Goal: Task Accomplishment & Management: Manage account settings

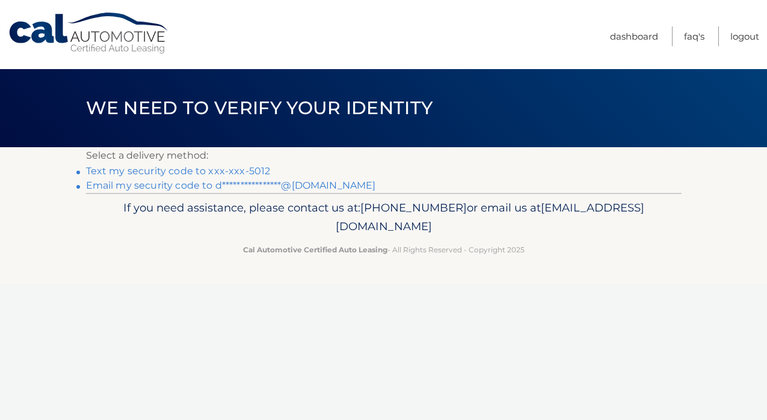
click at [213, 168] on link "Text my security code to xxx-xxx-5012" at bounding box center [178, 170] width 185 height 11
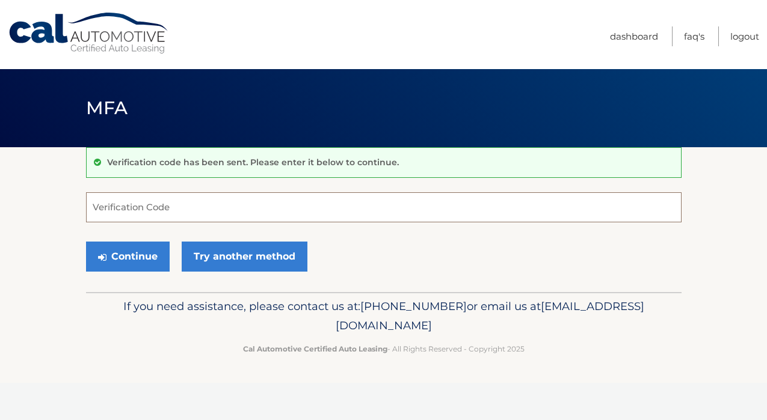
click at [226, 213] on input "Verification Code" at bounding box center [384, 207] width 596 height 30
type input "819747"
click at [86, 242] on button "Continue" at bounding box center [128, 257] width 84 height 30
click at [125, 259] on button "Continue" at bounding box center [128, 257] width 84 height 30
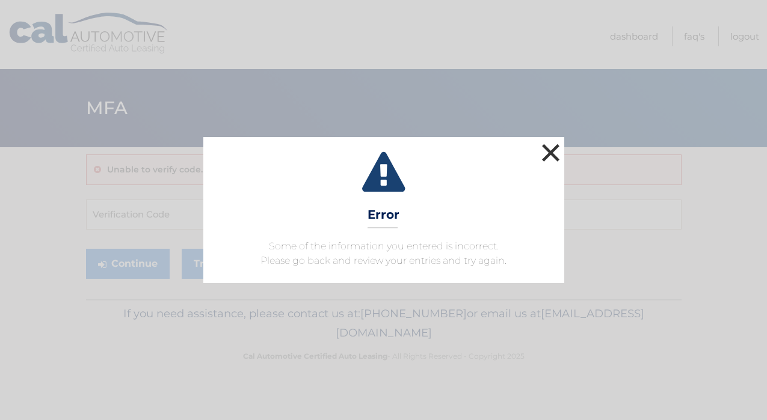
click at [549, 153] on button "×" at bounding box center [551, 153] width 24 height 24
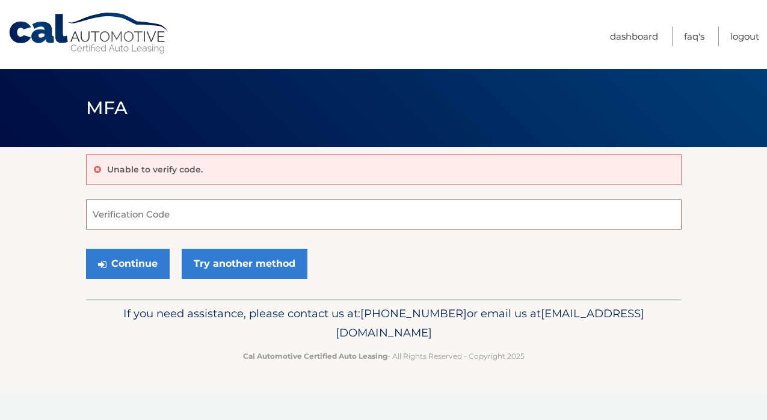
click at [135, 216] on input "Verification Code" at bounding box center [384, 215] width 596 height 30
type input "819747"
click at [125, 271] on button "Continue" at bounding box center [128, 264] width 84 height 30
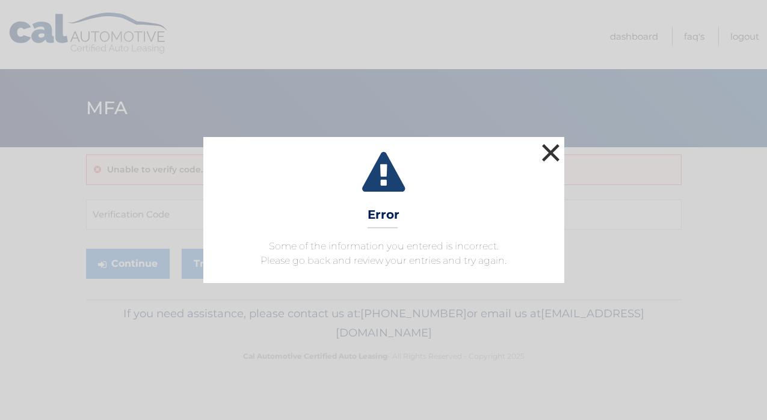
click at [545, 155] on button "×" at bounding box center [551, 153] width 24 height 24
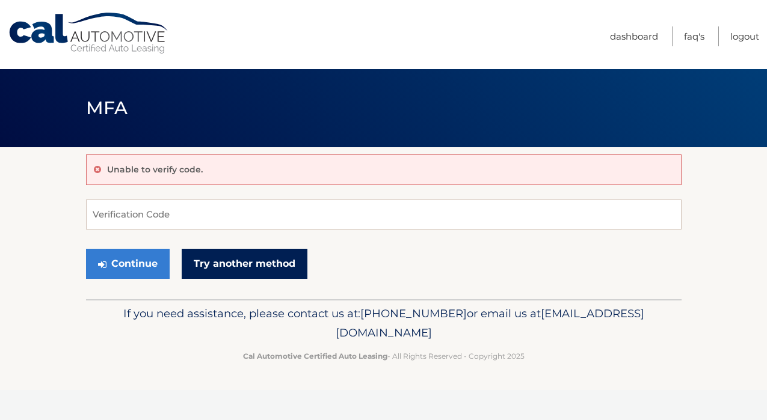
click at [222, 262] on link "Try another method" at bounding box center [245, 264] width 126 height 30
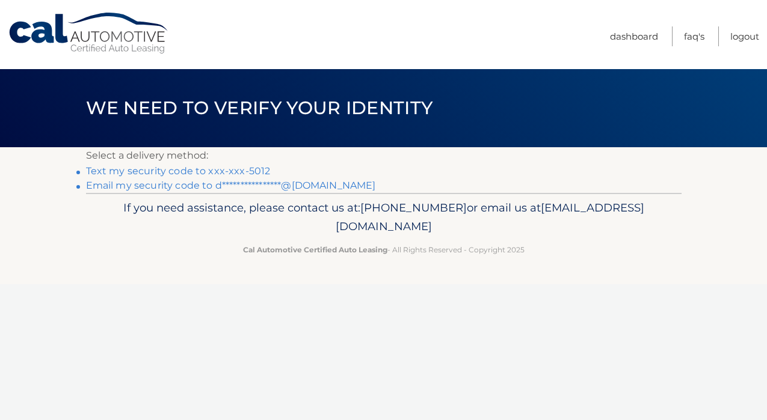
click at [193, 169] on link "Text my security code to xxx-xxx-5012" at bounding box center [178, 170] width 185 height 11
click at [124, 19] on link "Cal Automotive" at bounding box center [89, 33] width 162 height 43
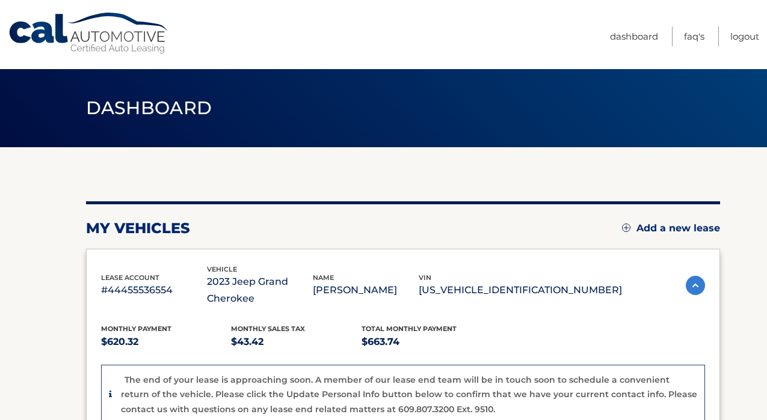
click at [153, 119] on span "Dashboard" at bounding box center [149, 108] width 126 height 22
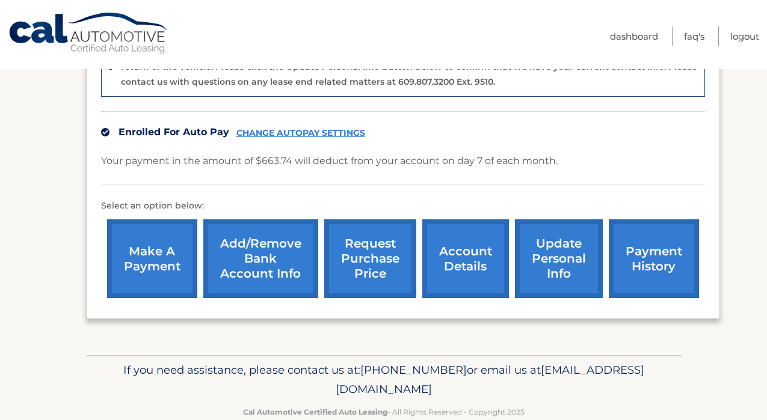
scroll to position [354, 0]
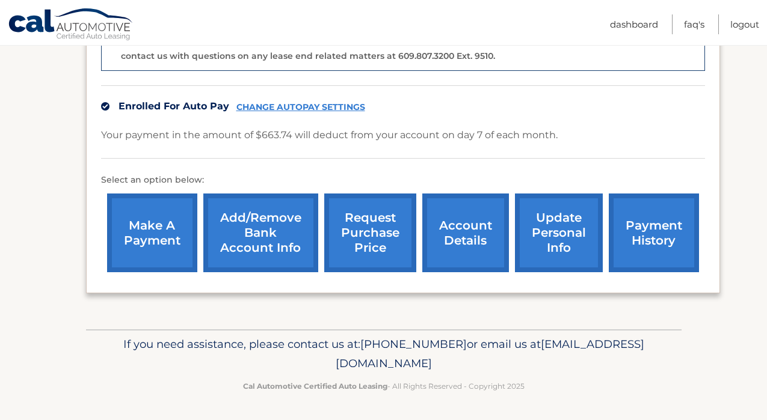
click at [171, 231] on link "make a payment" at bounding box center [152, 233] width 90 height 79
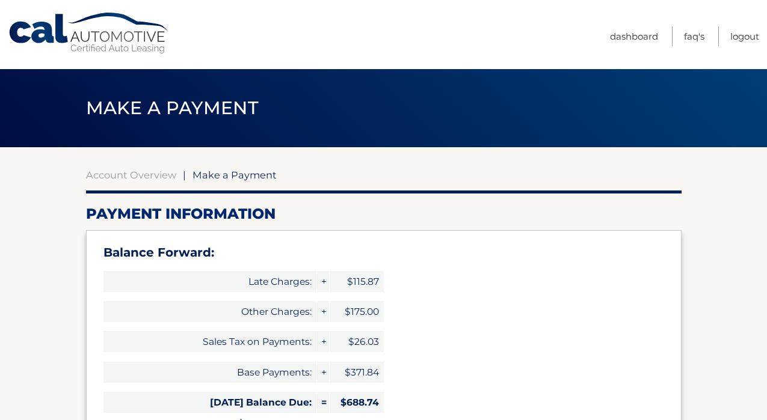
select select "MzJjODZhNDItMWMyMi00ZjFlLThjODUtNDkzYzI3MTEyNmMz"
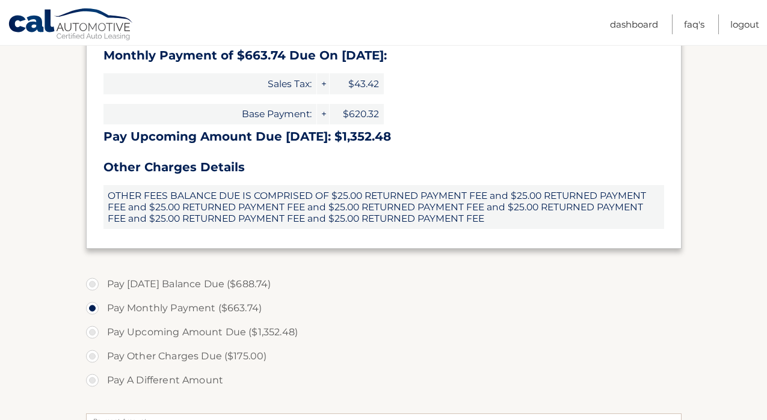
scroll to position [372, 0]
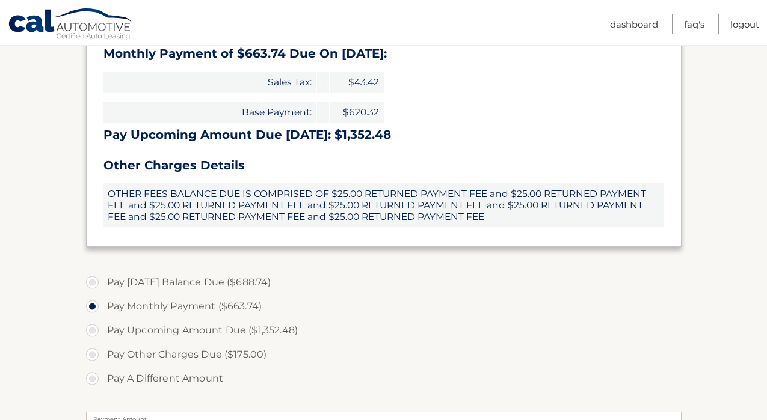
click at [182, 280] on label "Pay Today's Balance Due ($688.74)" at bounding box center [384, 283] width 596 height 24
click at [103, 280] on input "Pay Today's Balance Due ($688.74)" at bounding box center [97, 280] width 12 height 19
radio input "true"
type input "688.74"
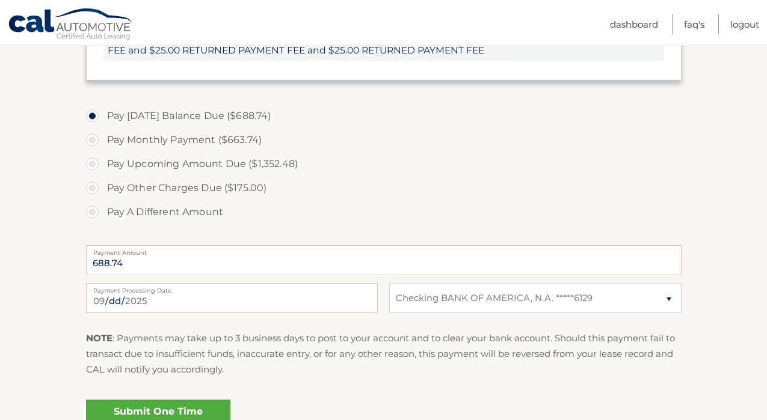
scroll to position [604, 0]
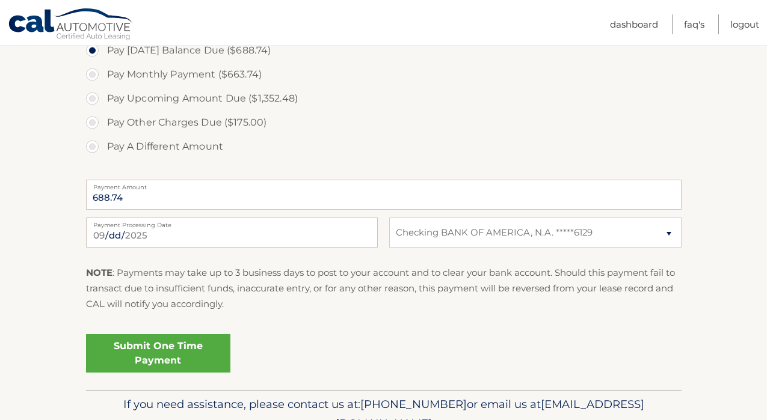
click at [146, 351] on link "Submit One Time Payment" at bounding box center [158, 353] width 144 height 38
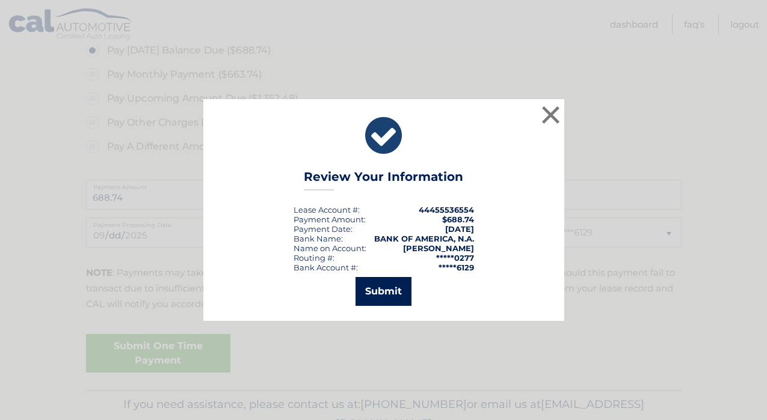
click at [380, 294] on button "Submit" at bounding box center [384, 291] width 56 height 29
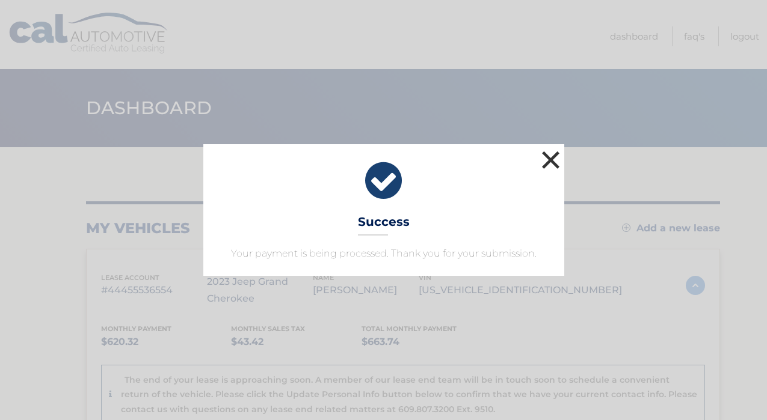
click at [553, 155] on button "×" at bounding box center [551, 160] width 24 height 24
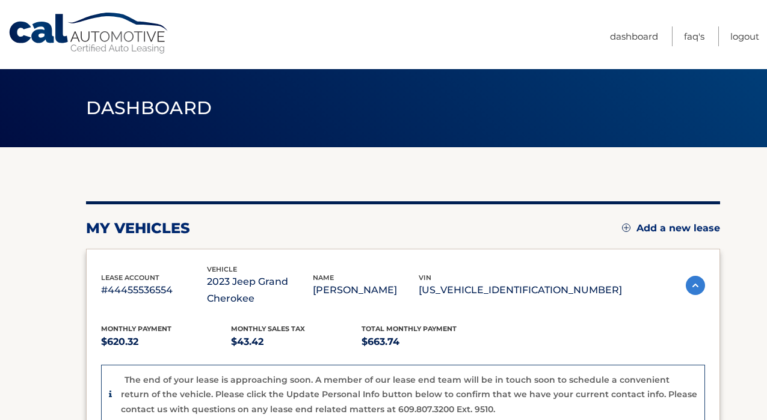
click at [166, 109] on span "Dashboard" at bounding box center [149, 108] width 126 height 22
click at [106, 30] on link "Cal Automotive" at bounding box center [89, 33] width 162 height 43
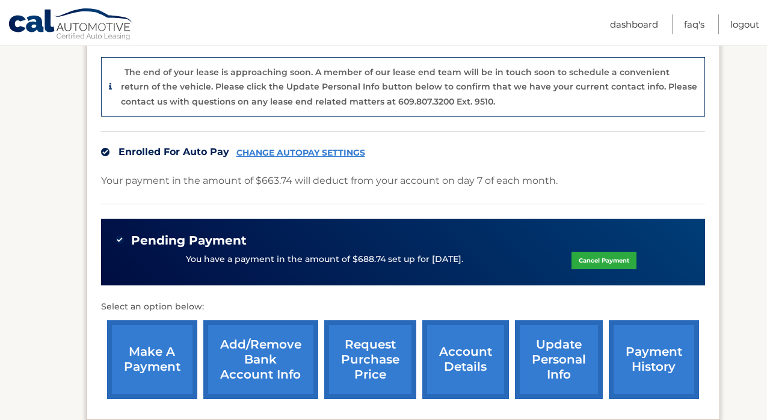
scroll to position [310, 0]
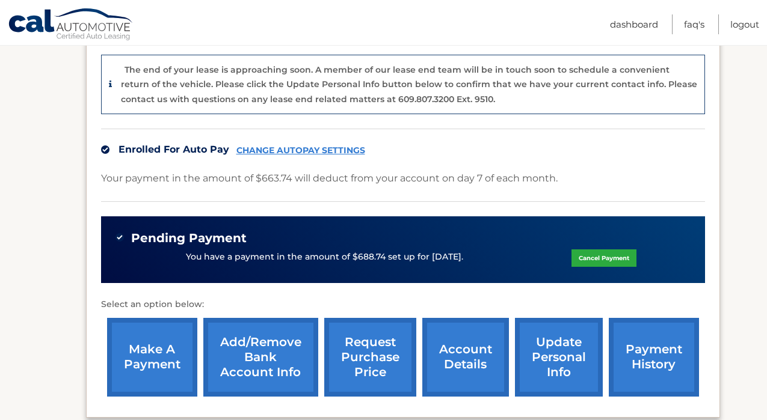
click at [452, 378] on link "account details" at bounding box center [465, 357] width 87 height 79
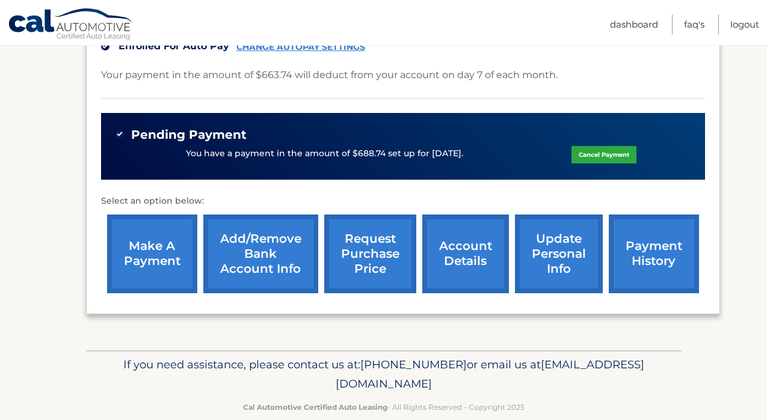
scroll to position [420, 0]
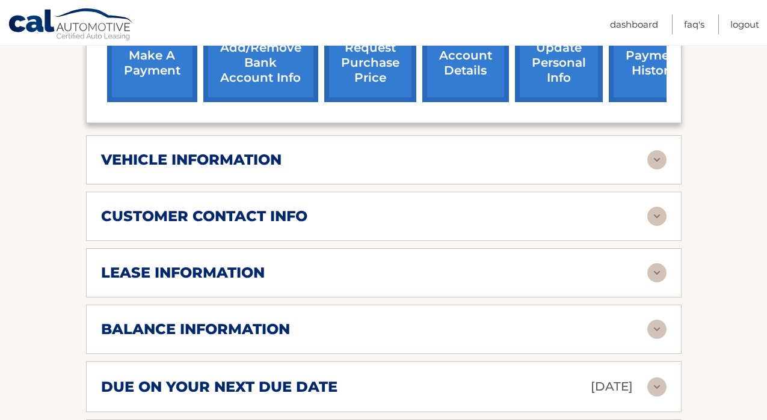
scroll to position [549, 0]
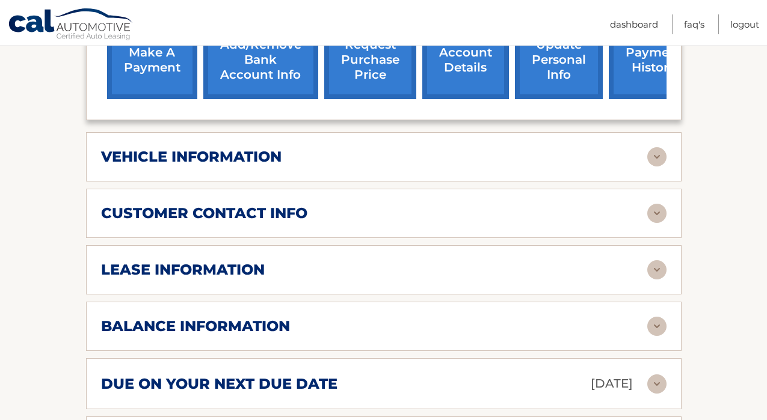
click at [440, 268] on div "lease information" at bounding box center [374, 270] width 546 height 18
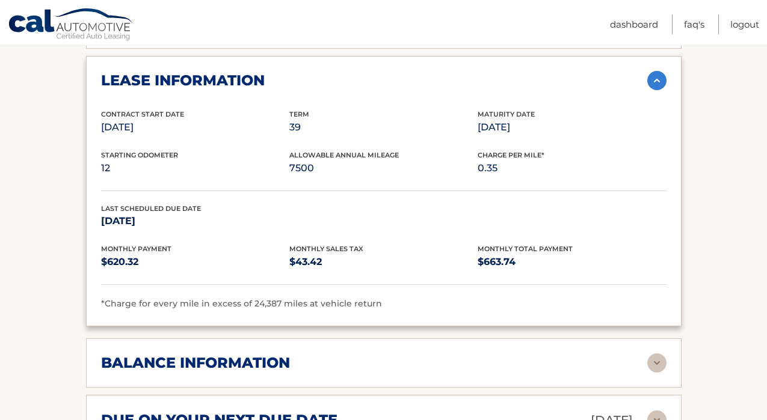
scroll to position [737, 0]
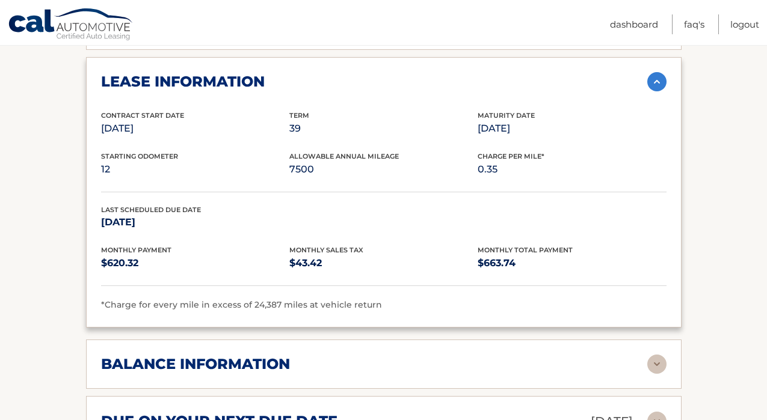
click at [261, 305] on span "*Charge for every mile in excess of 24,387 miles at vehicle return" at bounding box center [241, 305] width 281 height 11
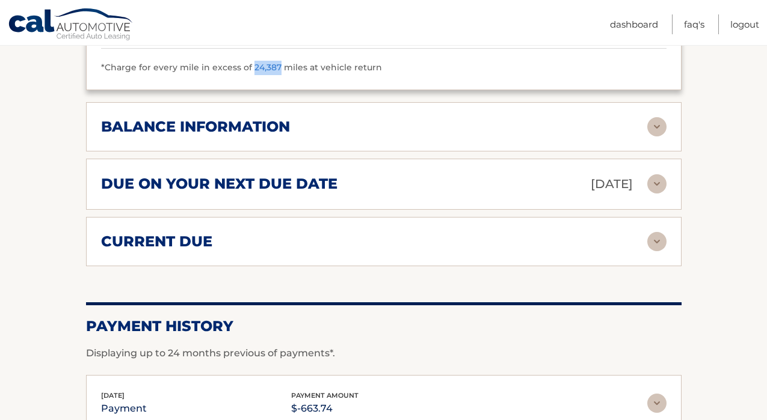
scroll to position [977, 0]
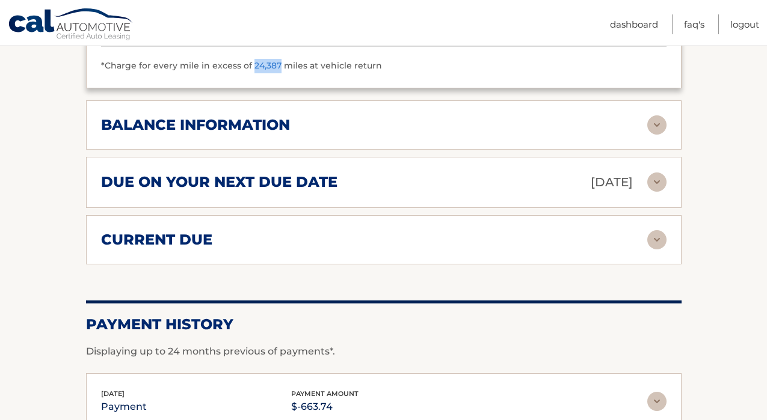
click at [656, 244] on img at bounding box center [656, 239] width 19 height 19
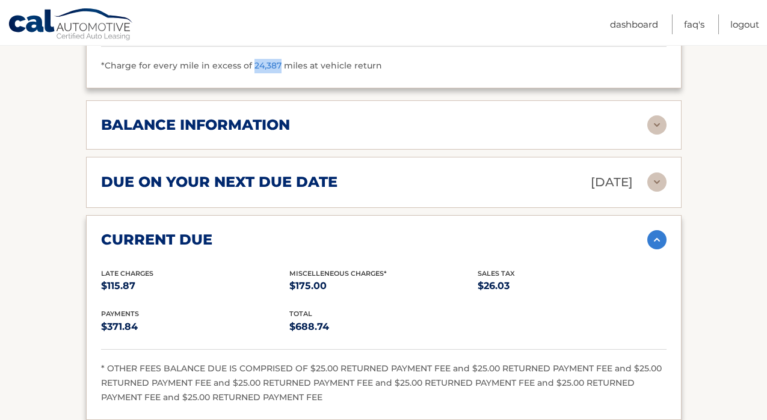
click at [650, 240] on img at bounding box center [656, 239] width 19 height 19
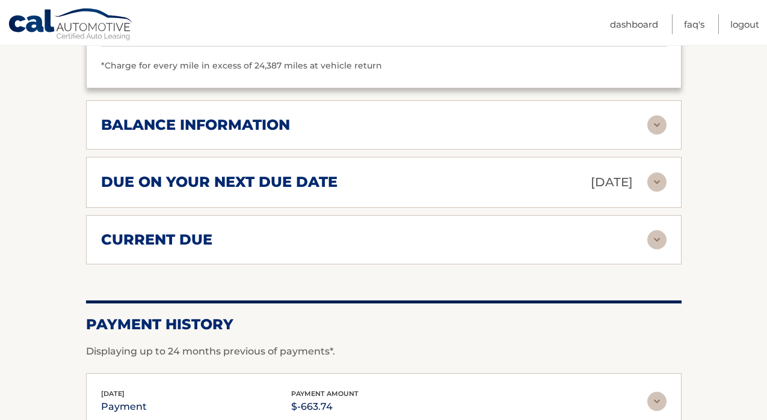
click at [448, 128] on div "balance information" at bounding box center [374, 125] width 546 height 18
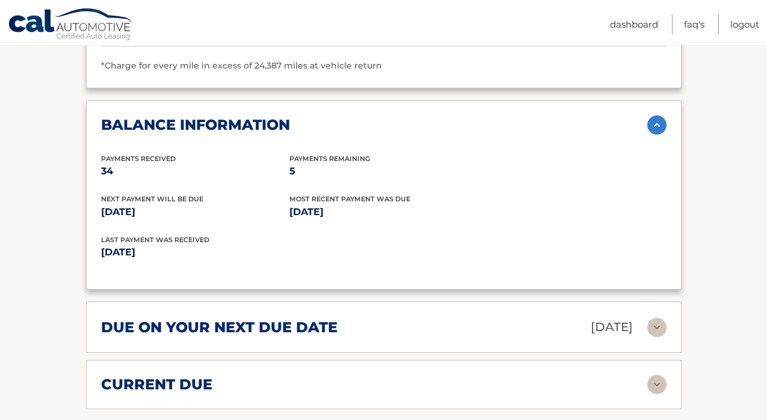
click at [448, 128] on div "balance information" at bounding box center [374, 125] width 546 height 18
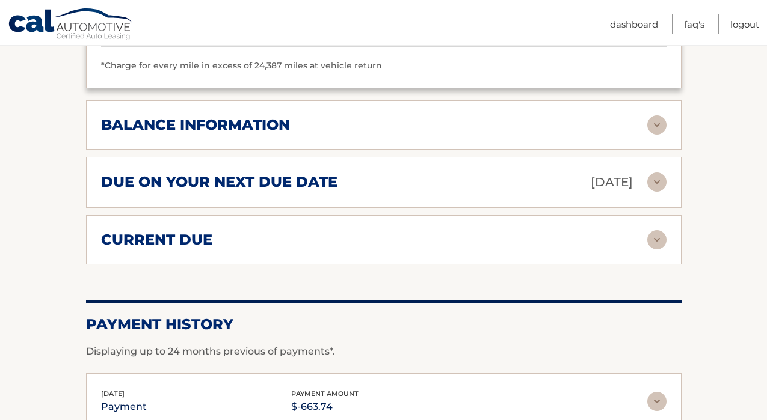
click at [410, 236] on div "current due" at bounding box center [374, 240] width 546 height 18
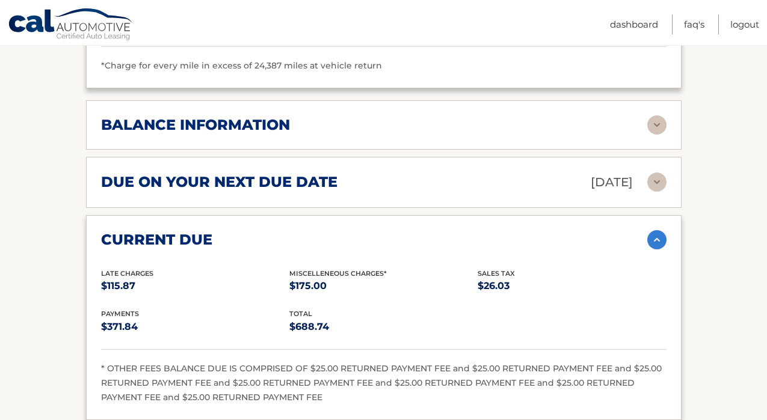
click at [410, 236] on div "current due" at bounding box center [374, 240] width 546 height 18
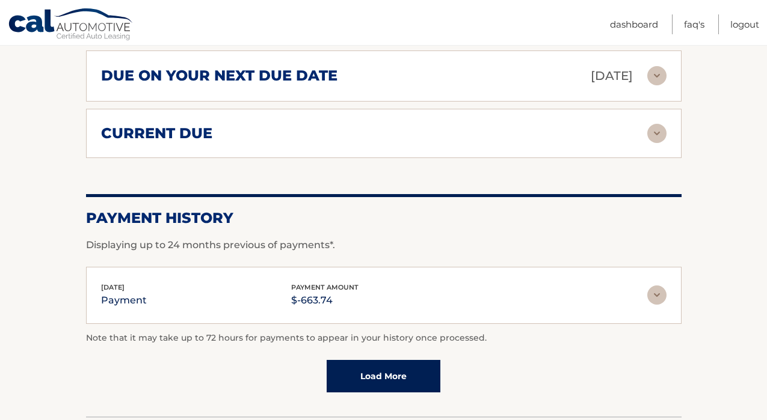
scroll to position [1169, 0]
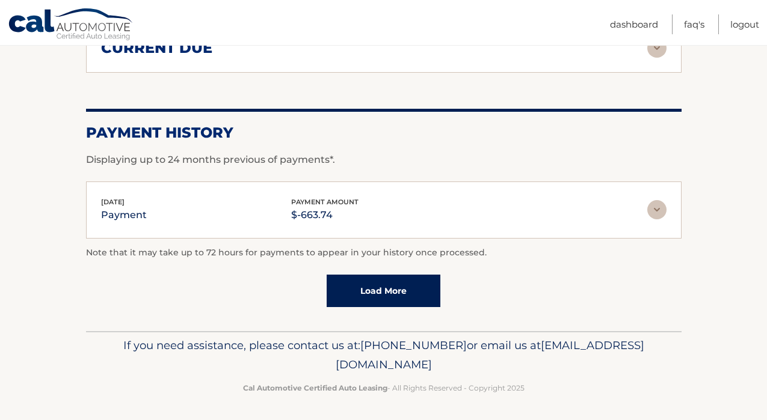
click at [381, 293] on link "Load More" at bounding box center [384, 291] width 114 height 32
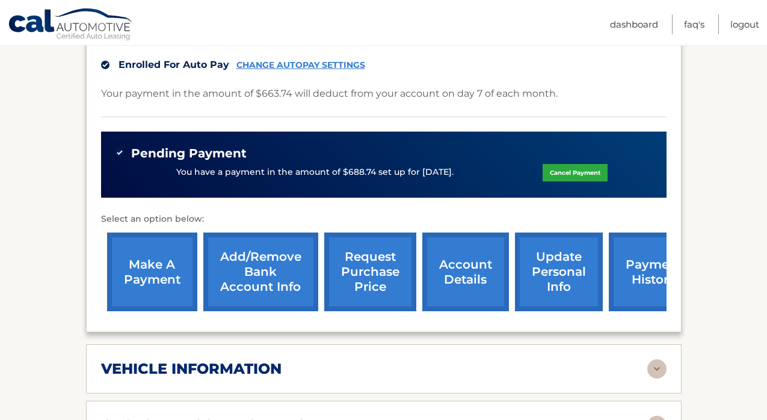
scroll to position [338, 0]
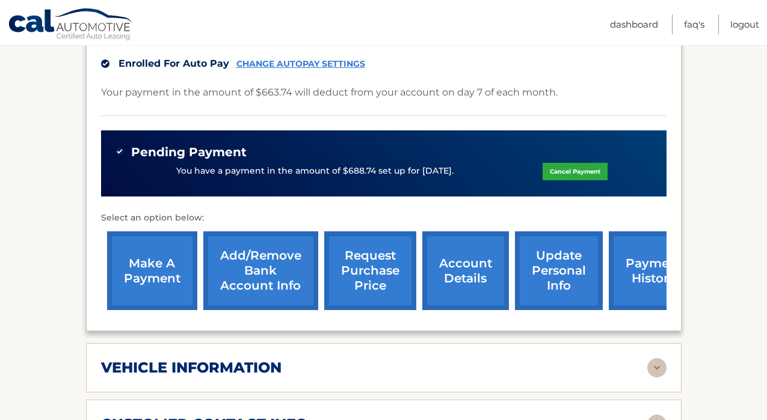
click at [362, 274] on link "request purchase price" at bounding box center [370, 271] width 92 height 79
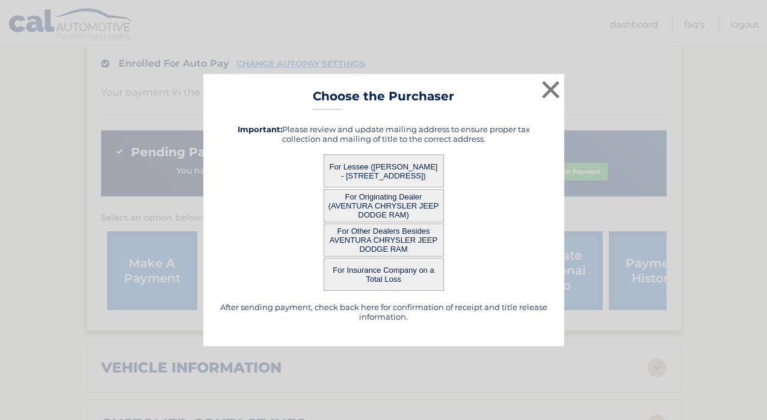
click at [383, 177] on button "For Lessee ([PERSON_NAME] - [STREET_ADDRESS])" at bounding box center [384, 171] width 120 height 33
click at [378, 200] on button "For Originating Dealer (AVENTURA CHRYSLER JEEP DODGE RAM)" at bounding box center [384, 205] width 120 height 33
click at [378, 240] on button "For Other Dealers Besides AVENTURA CHRYSLER JEEP DODGE RAM" at bounding box center [384, 240] width 120 height 33
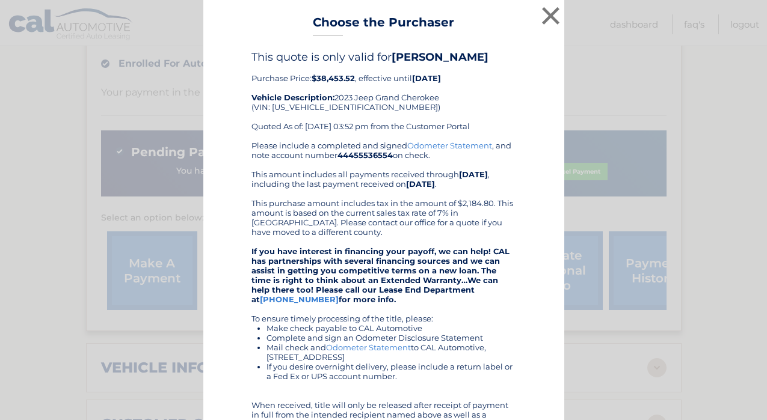
click at [377, 273] on strong "If you have interest in financing your payoff, we can help! CAL has partnership…" at bounding box center [380, 276] width 258 height 58
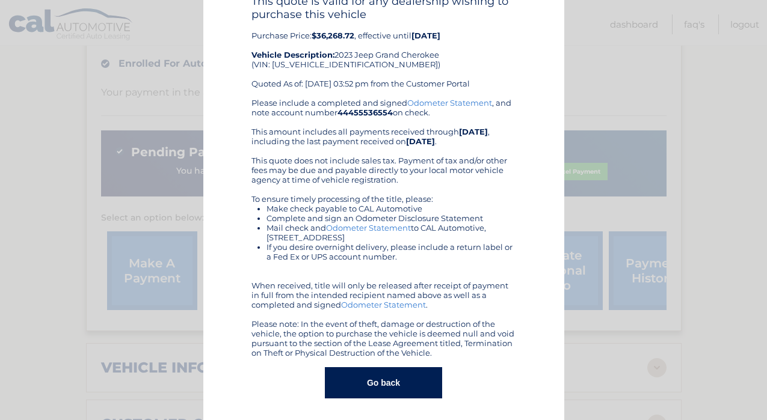
scroll to position [59, 0]
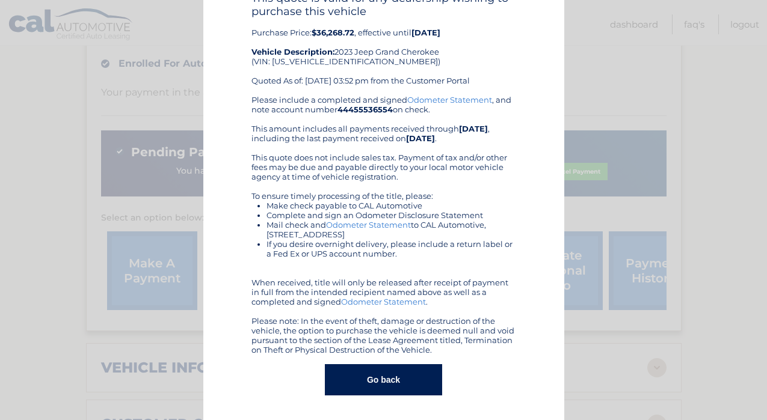
click at [391, 384] on button "Go back" at bounding box center [383, 380] width 117 height 31
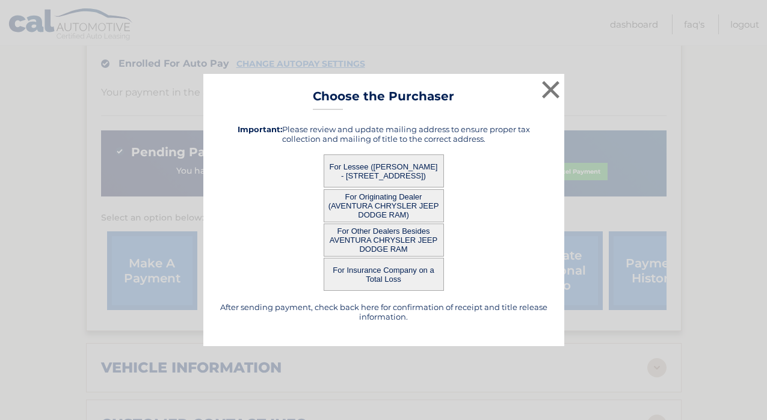
click at [380, 209] on button "For Originating Dealer (AVENTURA CHRYSLER JEEP DODGE RAM)" at bounding box center [384, 205] width 120 height 33
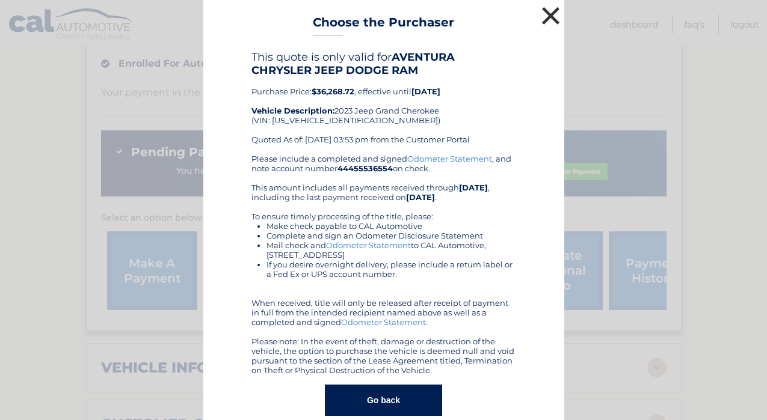
click at [552, 21] on button "×" at bounding box center [551, 16] width 24 height 24
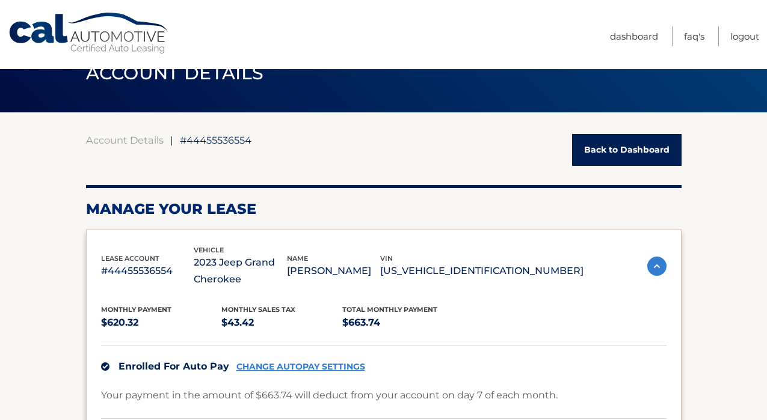
scroll to position [37, 0]
